Goal: Understand process/instructions

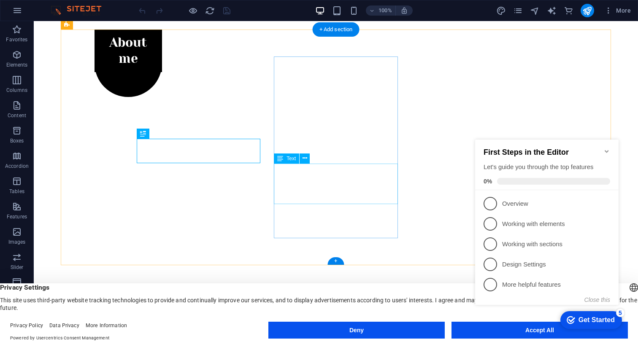
scroll to position [396, 0]
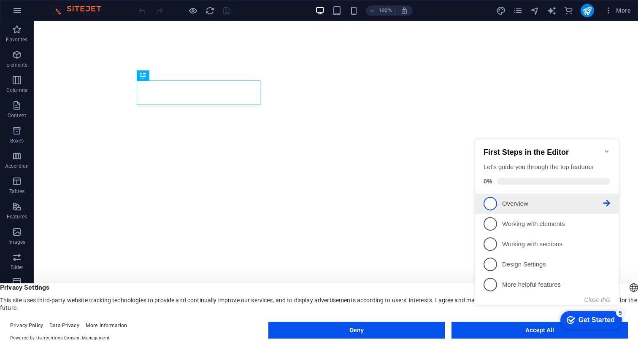
click at [523, 207] on link "1 Overview - incomplete" at bounding box center [547, 204] width 127 height 14
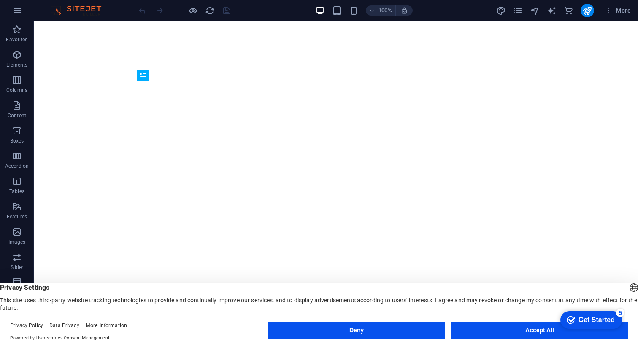
scroll to position [0, 0]
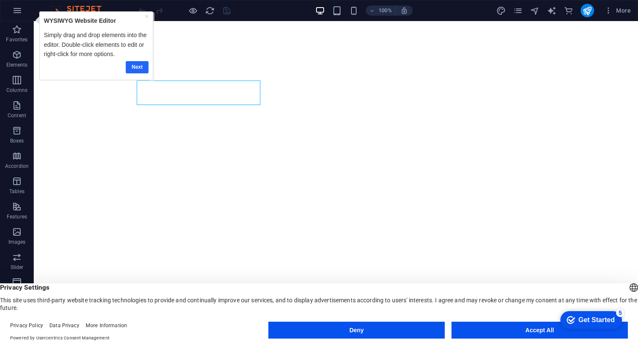
click at [135, 67] on link "Next" at bounding box center [136, 67] width 23 height 12
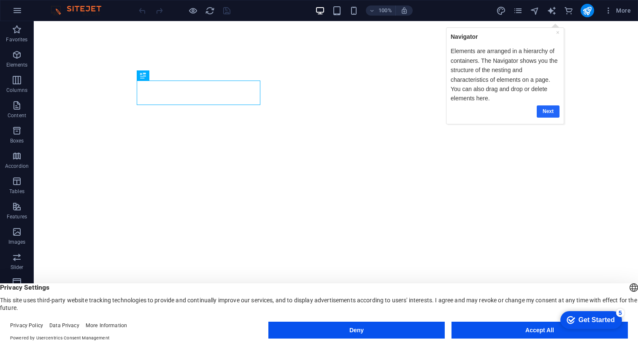
click at [546, 115] on link "Next" at bounding box center [547, 111] width 23 height 12
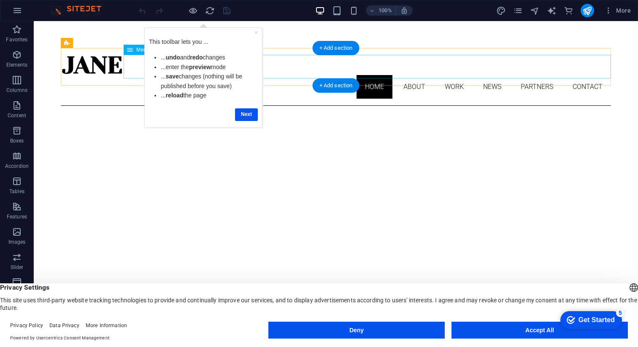
click at [414, 75] on nav "Home About Work News Partners Contact" at bounding box center [336, 87] width 550 height 24
click at [586, 75] on nav "Home About Work News Partners Contact" at bounding box center [336, 87] width 550 height 24
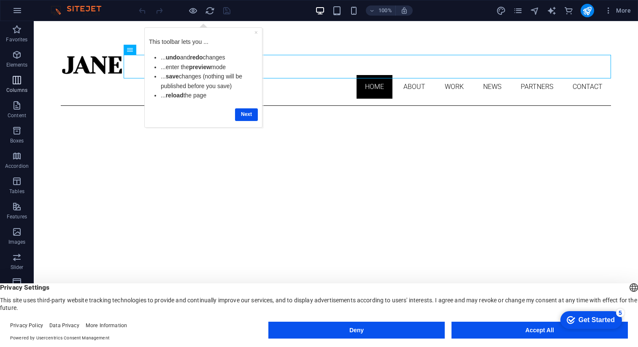
click at [16, 80] on icon "button" at bounding box center [17, 80] width 10 height 10
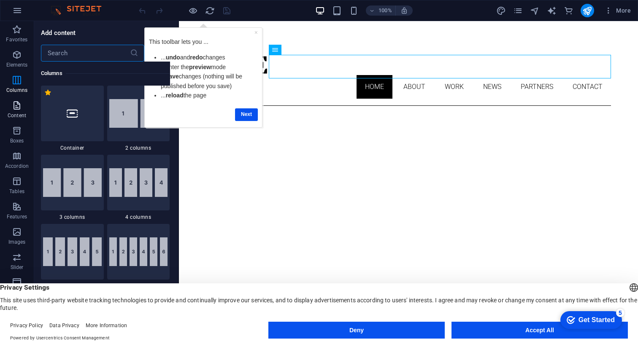
click at [15, 106] on icon "button" at bounding box center [17, 105] width 10 height 10
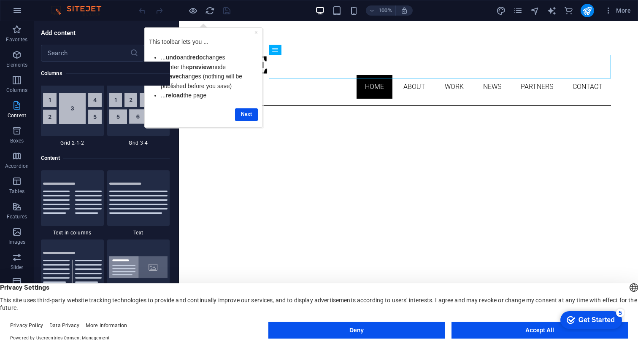
scroll to position [1477, 0]
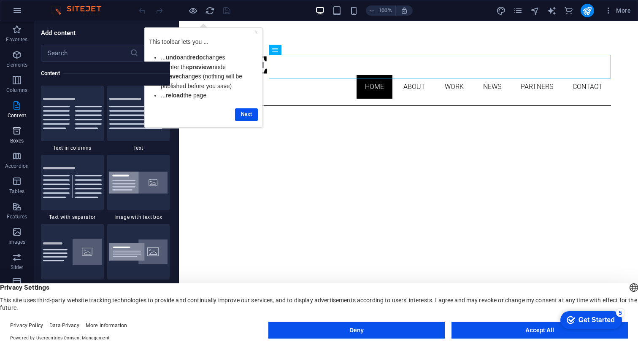
click at [16, 133] on icon "button" at bounding box center [17, 131] width 10 height 10
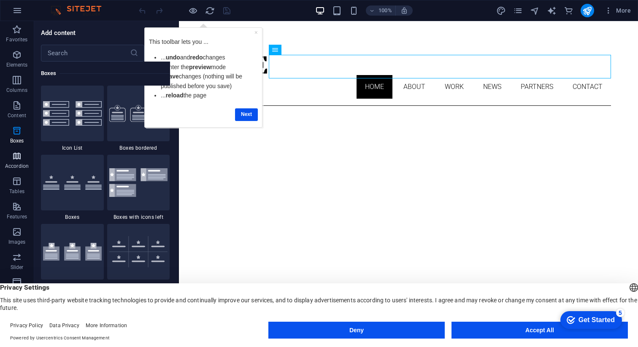
click at [13, 157] on icon "button" at bounding box center [17, 156] width 10 height 10
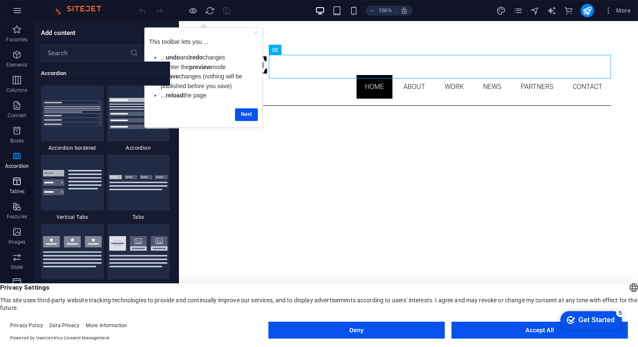
click at [16, 197] on button "Tables" at bounding box center [17, 185] width 34 height 25
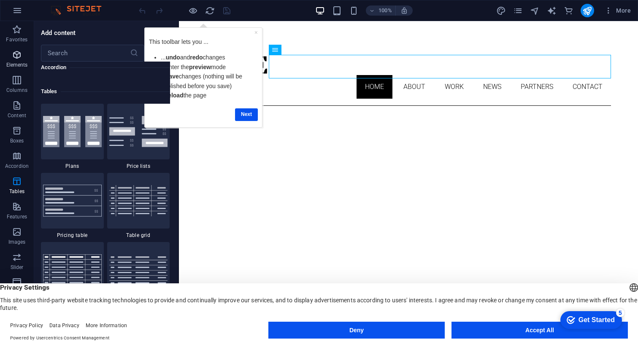
scroll to position [2923, 0]
